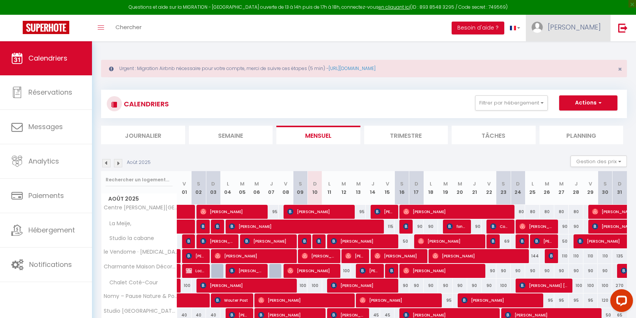
click at [585, 30] on span "[PERSON_NAME]" at bounding box center [573, 26] width 53 height 9
click at [582, 50] on link "Paramètres" at bounding box center [580, 52] width 56 height 13
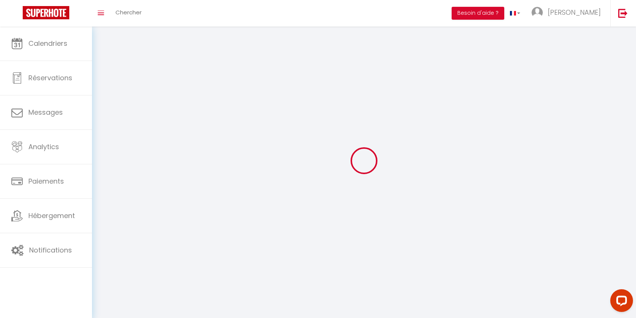
select select "28"
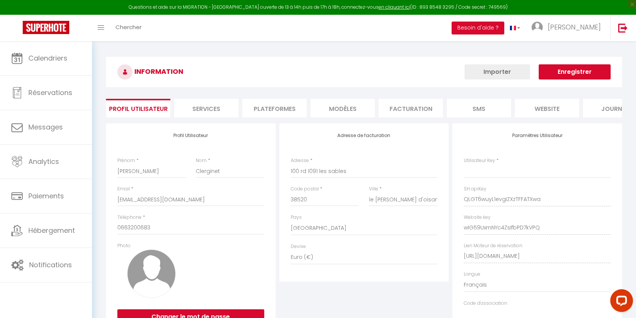
type input "QLGT6wuyL1evgIZXzTFFATXwa"
type input "wIG59UxrnNYc4ZsIfbPD7kVPQ"
type input "[URL][DOMAIN_NAME]"
select select "fr"
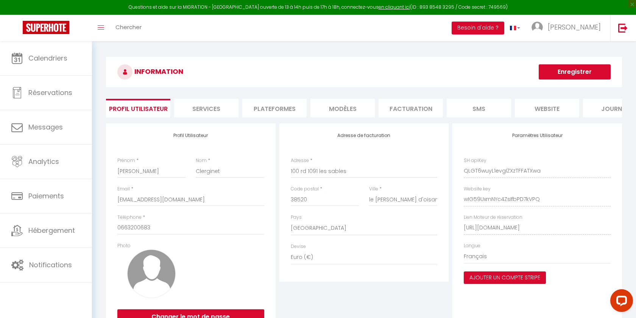
click at [295, 106] on li "Plateformes" at bounding box center [274, 108] width 64 height 19
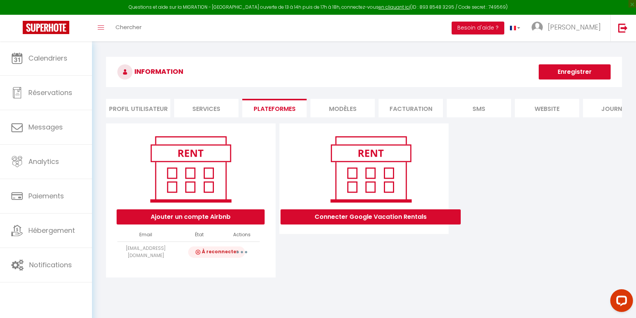
click at [238, 251] on button "button" at bounding box center [241, 252] width 21 height 12
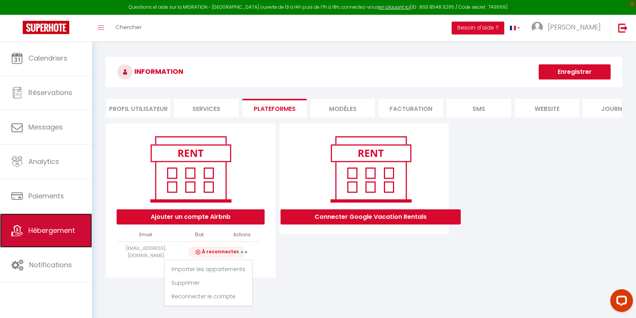
click at [65, 233] on span "Hébergement" at bounding box center [51, 229] width 47 height 9
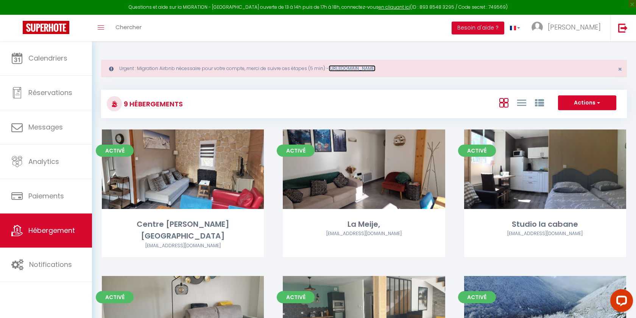
click at [365, 68] on link "[URL][DOMAIN_NAME]" at bounding box center [351, 68] width 47 height 6
